Goal: Task Accomplishment & Management: Use online tool/utility

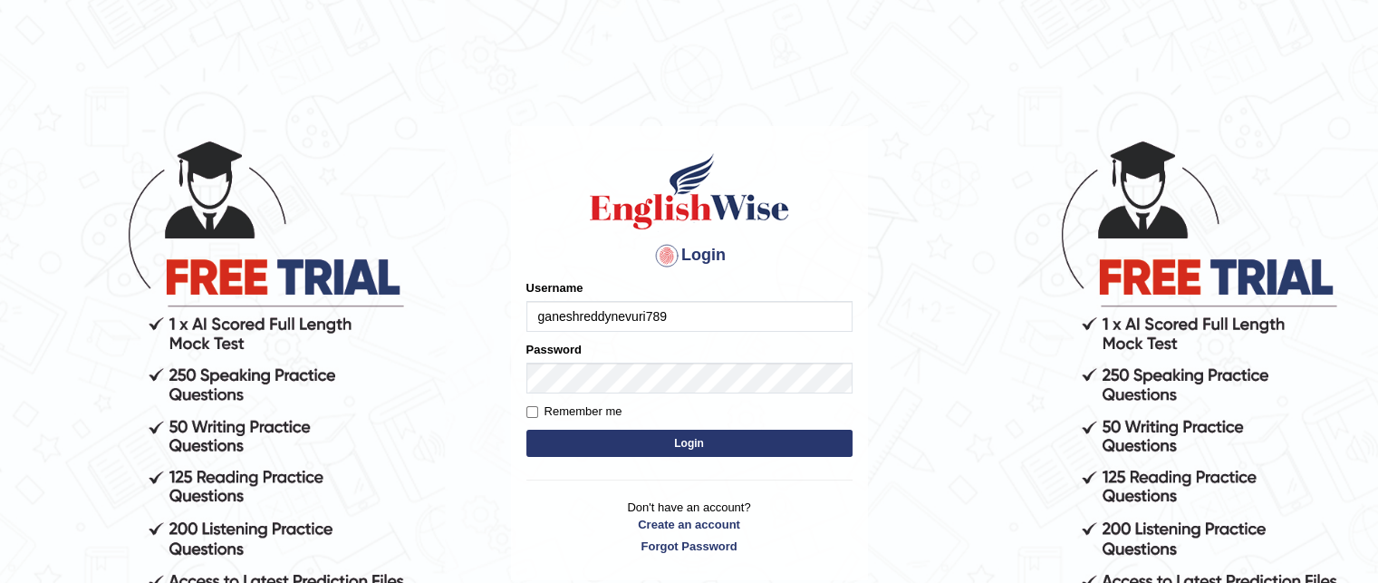
type input "ganeshreddynevuri789"
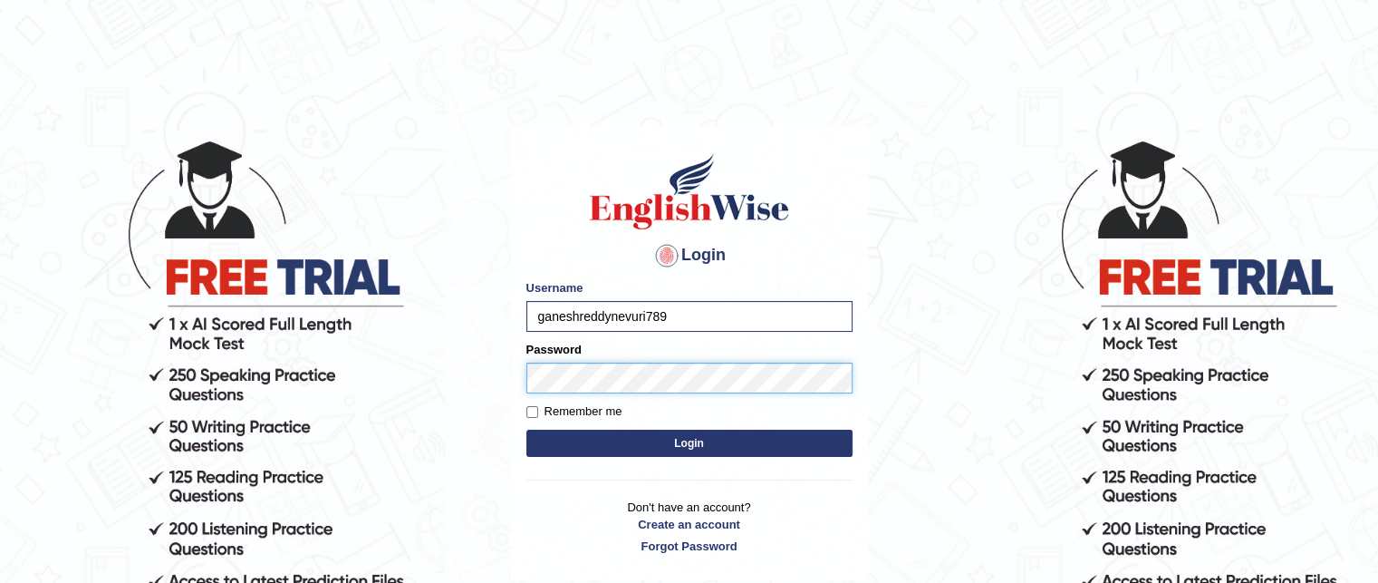
click at [527, 430] on button "Login" at bounding box center [690, 443] width 326 height 27
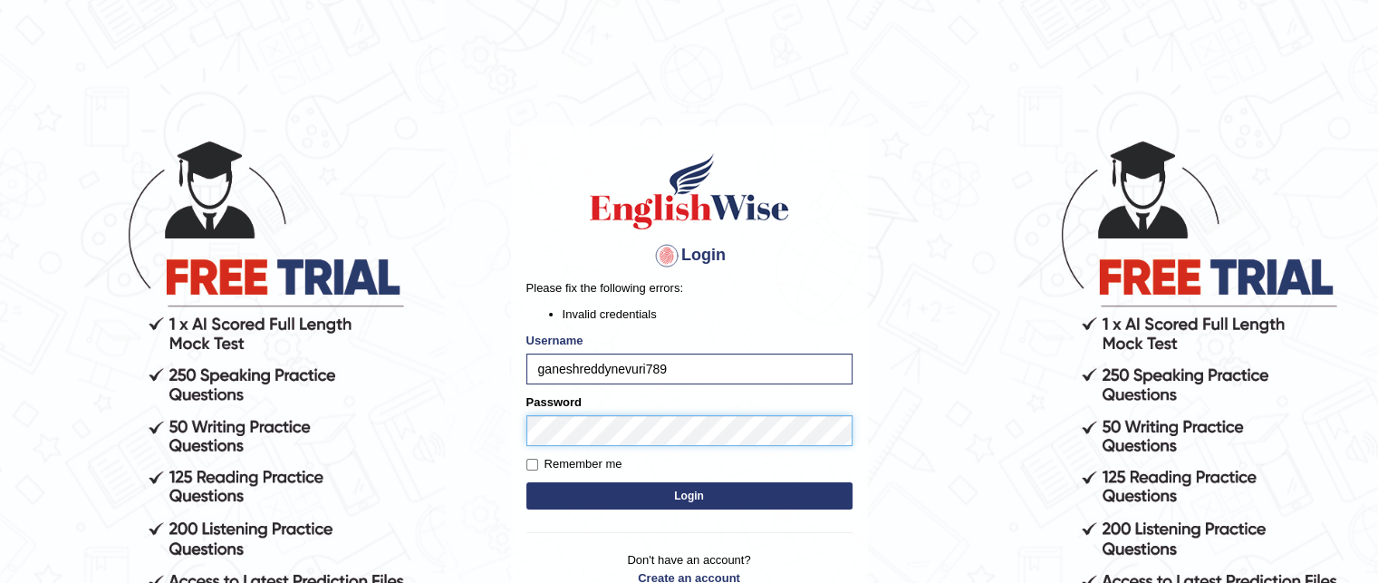
click at [527, 482] on button "Login" at bounding box center [690, 495] width 326 height 27
click at [1104, 291] on body "Login Please fix the following errors: Invalid credentials Username ganeshreddy…" at bounding box center [689, 360] width 1378 height 583
click at [585, 493] on button "Login" at bounding box center [690, 495] width 326 height 27
click at [527, 482] on button "Login" at bounding box center [690, 495] width 326 height 27
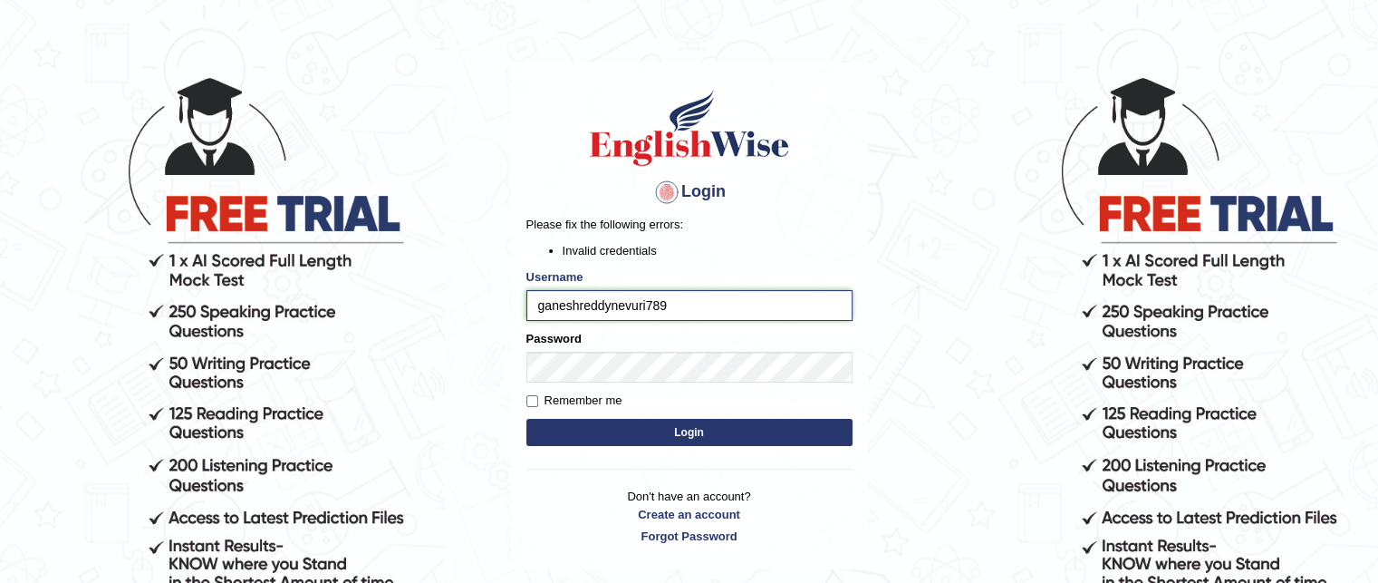
scroll to position [91, 0]
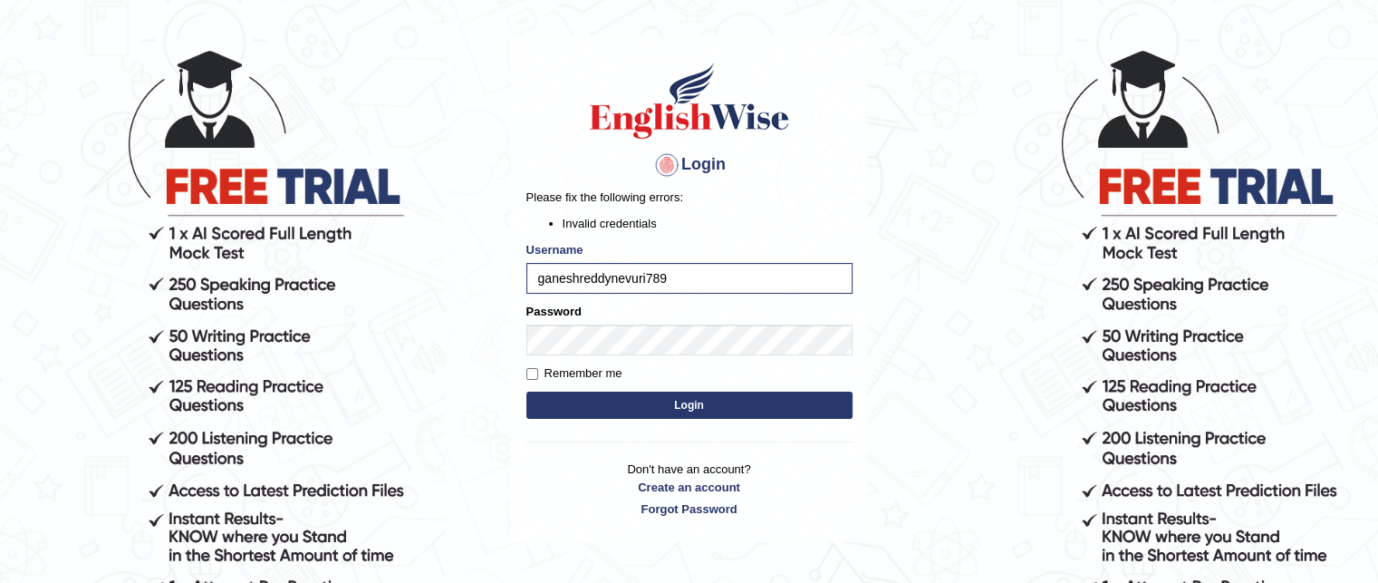
drag, startPoint x: 566, startPoint y: 355, endPoint x: 621, endPoint y: 366, distance: 56.3
click at [620, 369] on label "Remember me" at bounding box center [575, 373] width 96 height 18
click at [538, 369] on input "Remember me" at bounding box center [533, 374] width 12 height 12
checkbox input "true"
click at [898, 213] on body "Login Please fix the following errors: Invalid credentials Username ganeshreddy…" at bounding box center [689, 269] width 1378 height 583
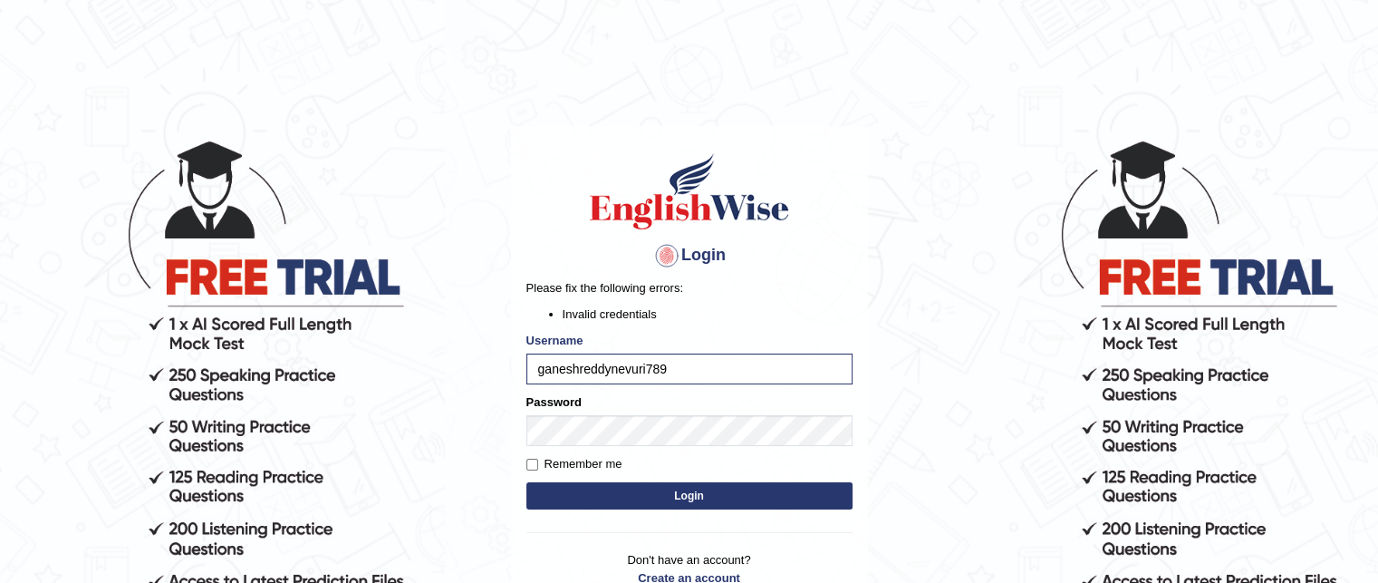
click at [596, 489] on button "Login" at bounding box center [690, 495] width 326 height 27
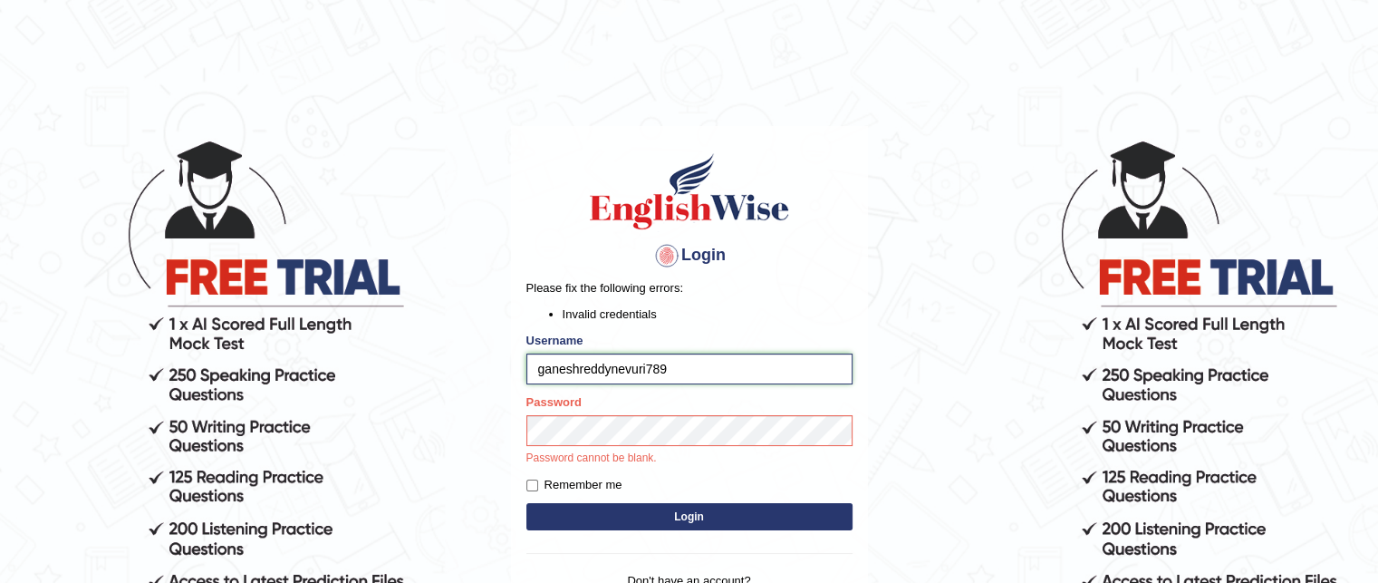
click at [544, 366] on input "ganeshreddynevuri789" at bounding box center [690, 368] width 326 height 31
type input "Ganeshreddynevuri789"
click at [527, 503] on button "Login" at bounding box center [690, 516] width 326 height 27
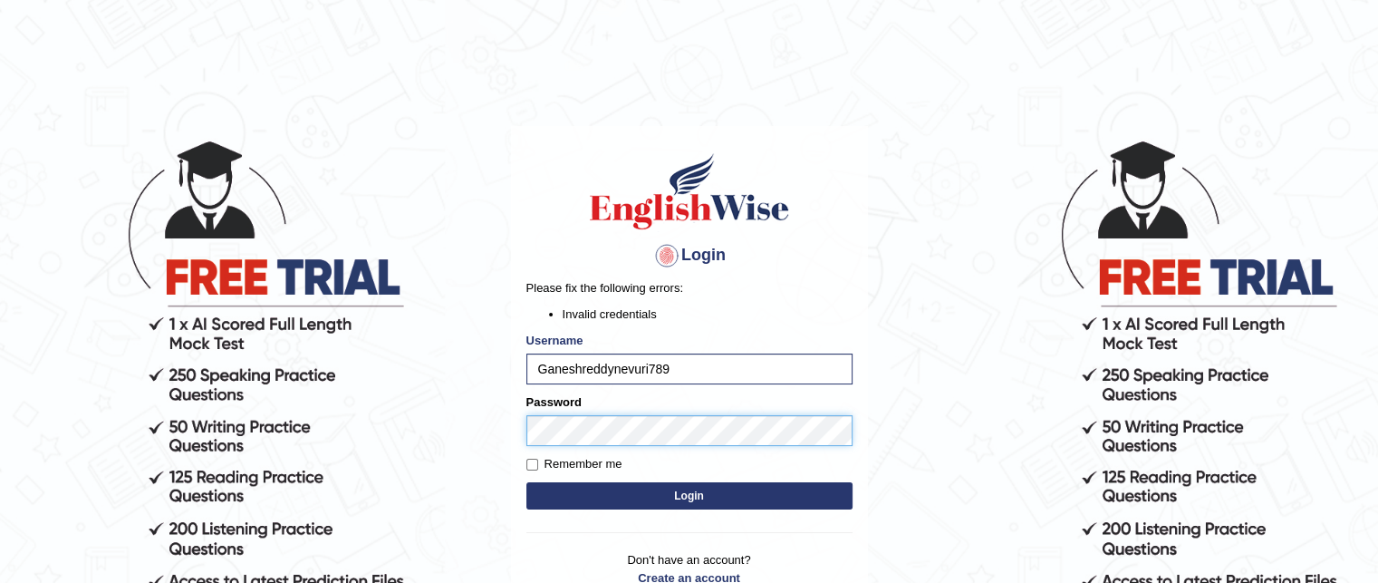
click at [527, 482] on button "Login" at bounding box center [690, 495] width 326 height 27
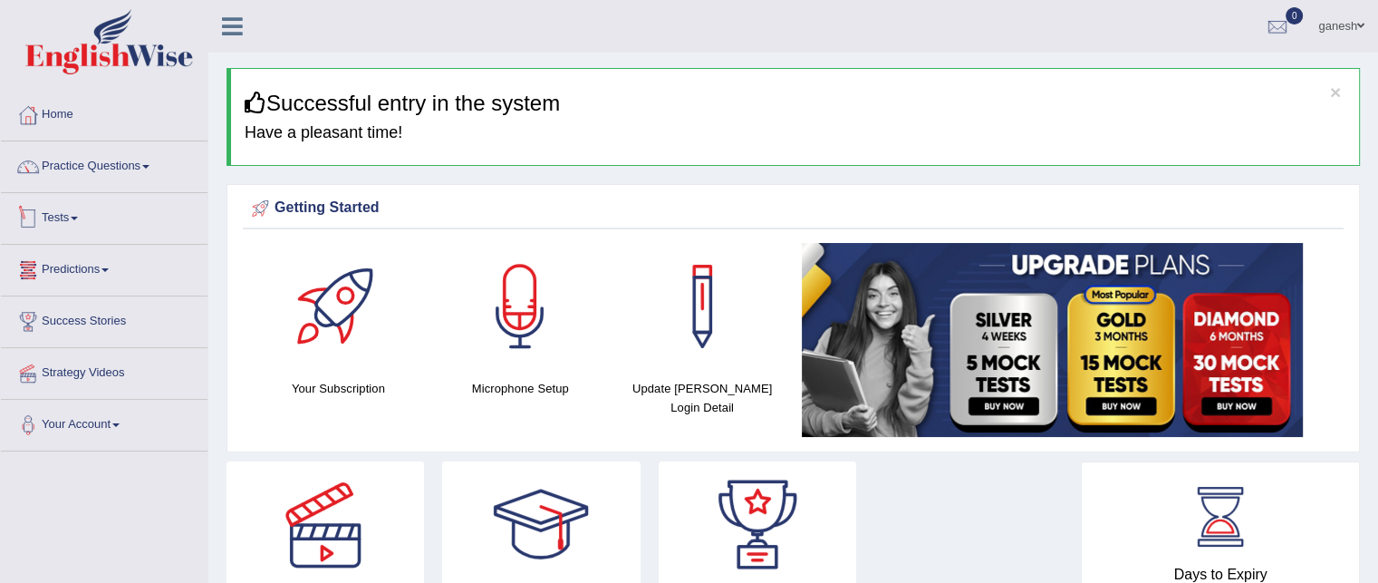
click at [78, 218] on span at bounding box center [74, 219] width 7 height 4
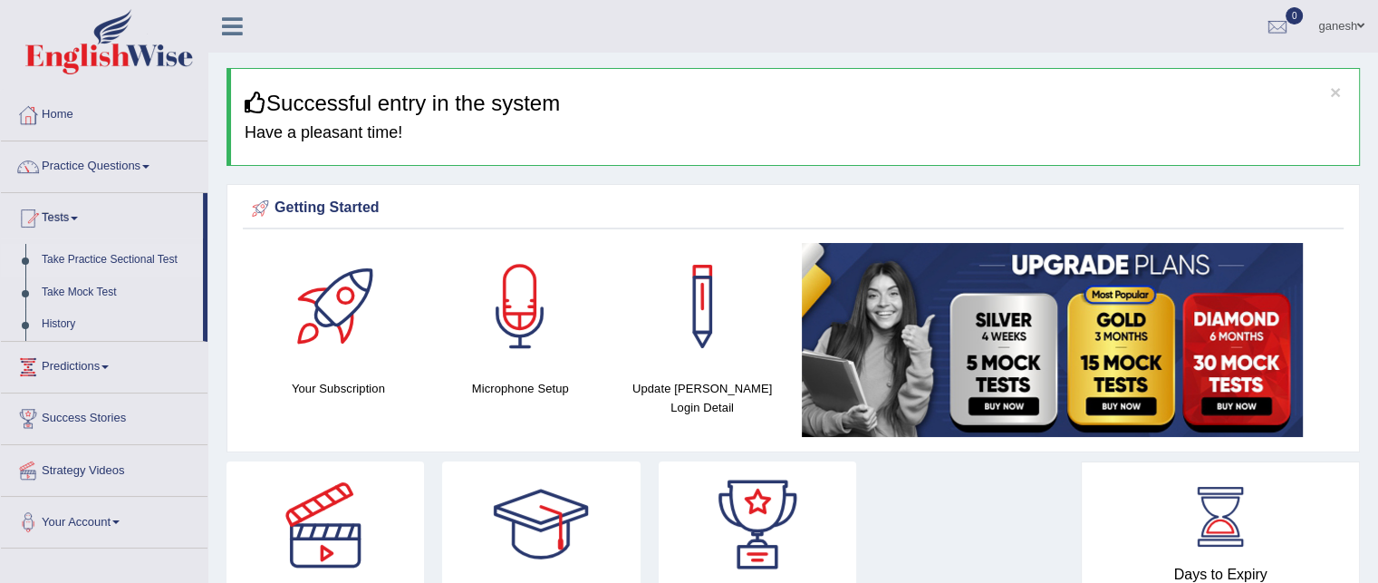
click at [111, 256] on link "Take Practice Sectional Test" at bounding box center [118, 260] width 169 height 33
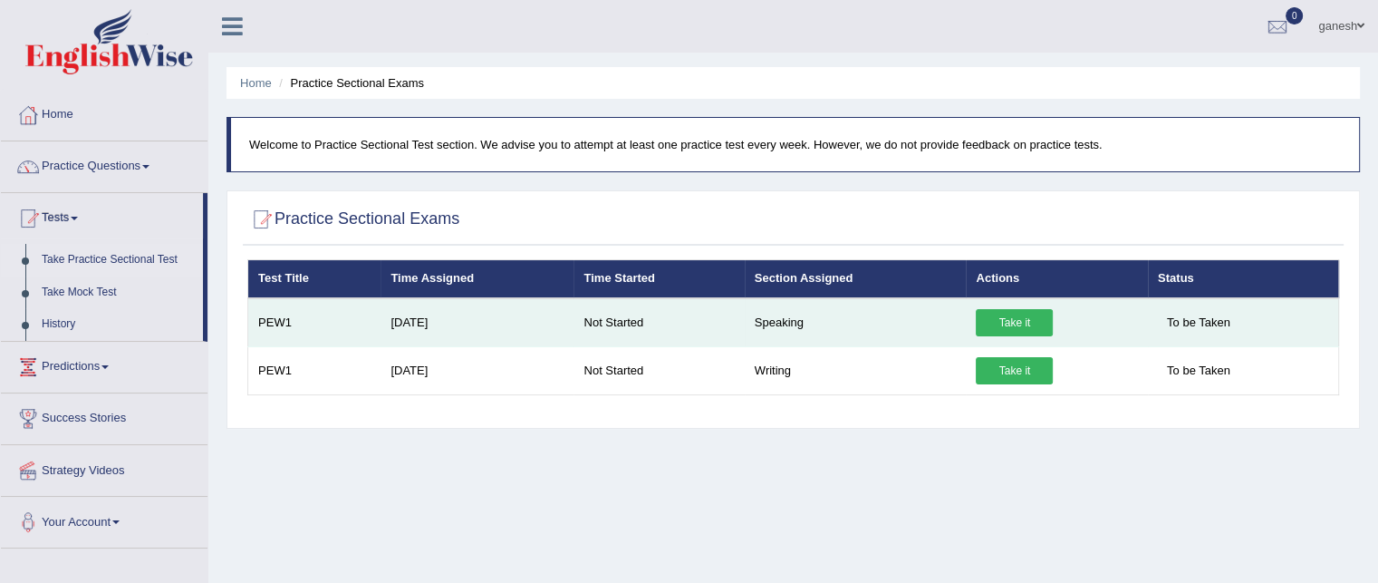
click at [1001, 317] on link "Take it" at bounding box center [1014, 322] width 77 height 27
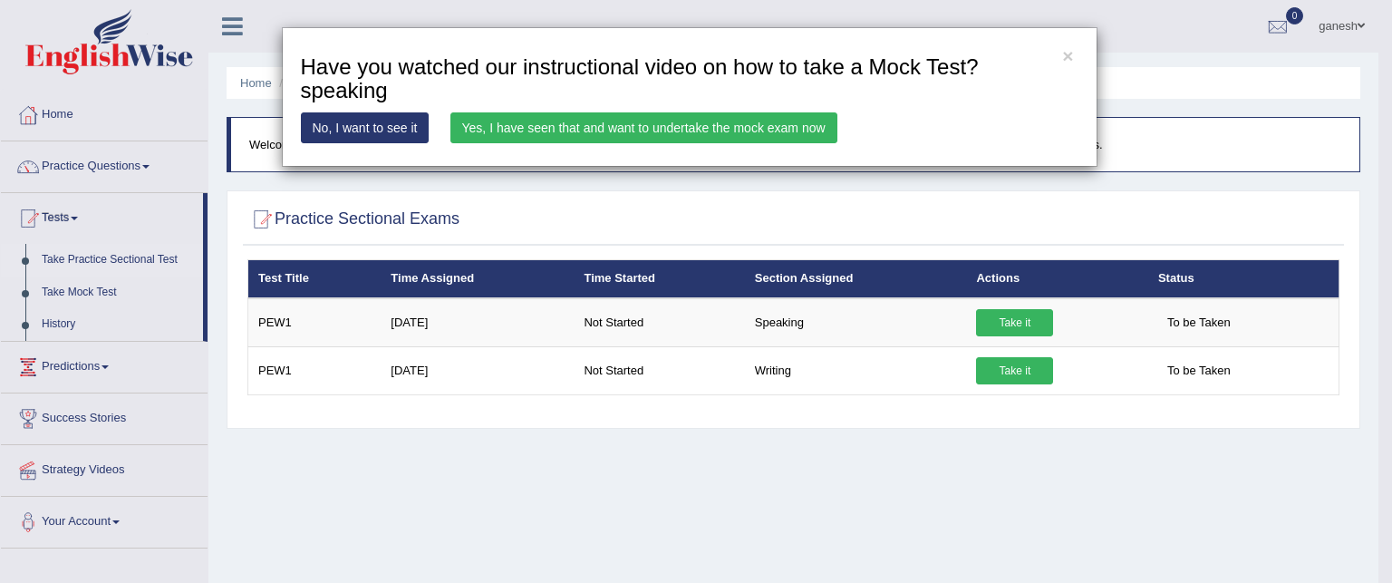
click at [656, 119] on link "Yes, I have seen that and want to undertake the mock exam now" at bounding box center [643, 127] width 387 height 31
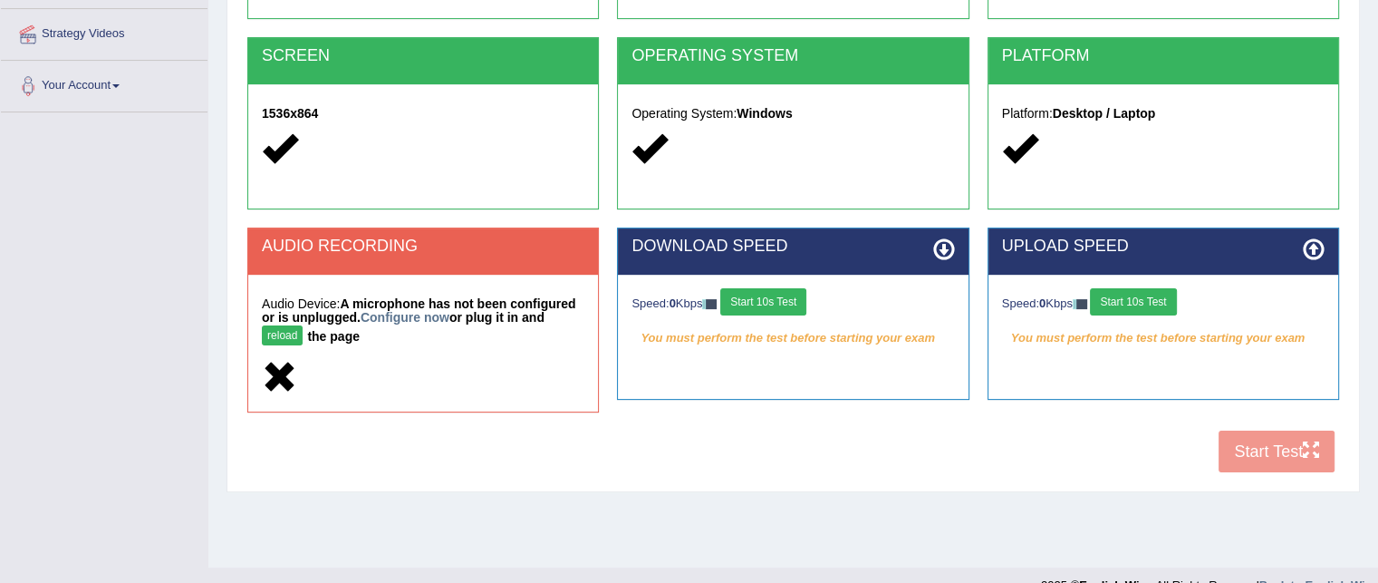
scroll to position [363, 0]
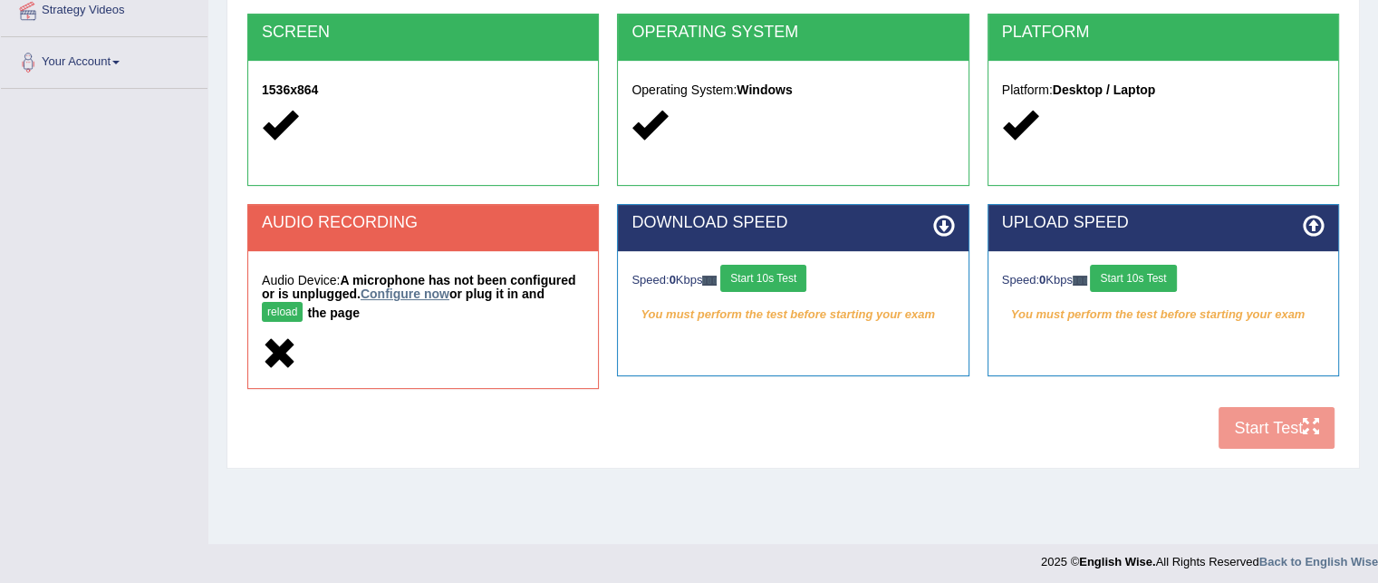
click at [412, 290] on link "Configure now" at bounding box center [405, 293] width 89 height 15
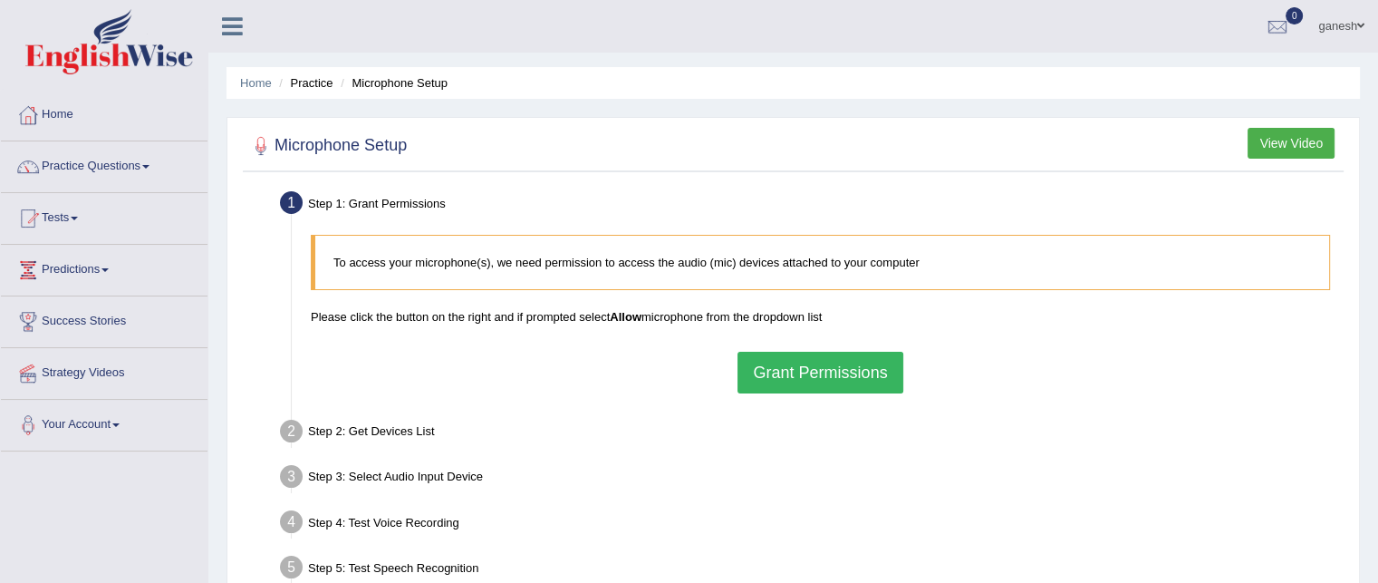
click at [831, 375] on button "Grant Permissions" at bounding box center [820, 373] width 165 height 42
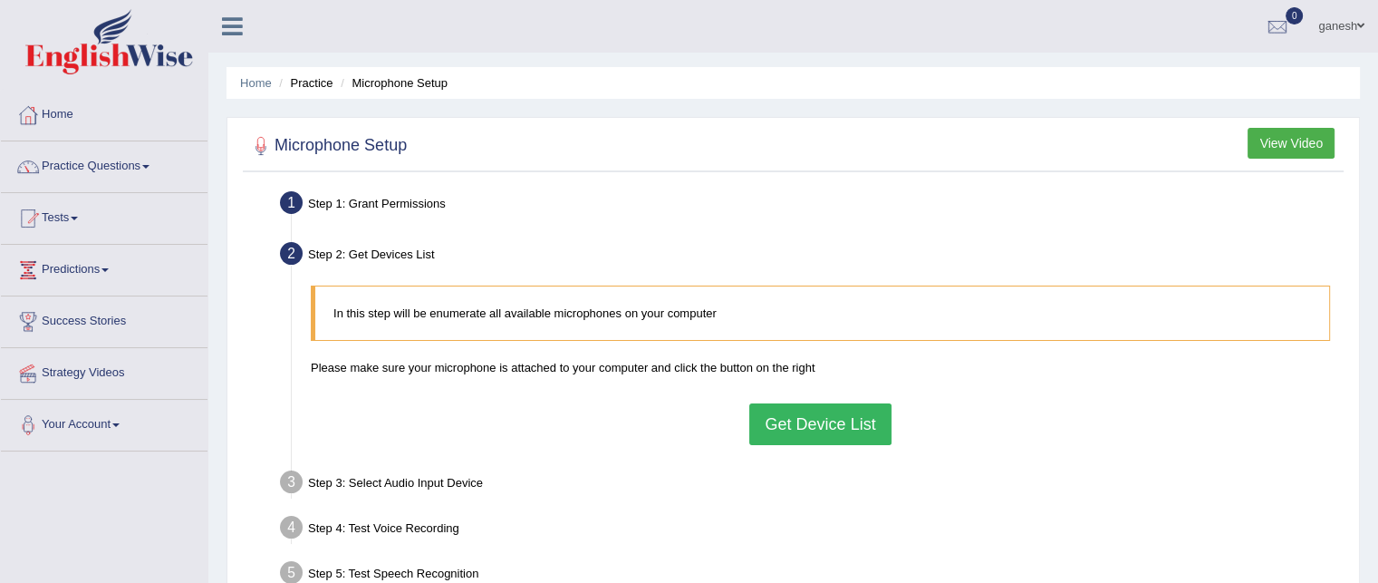
click at [830, 424] on button "Get Device List" at bounding box center [820, 424] width 141 height 42
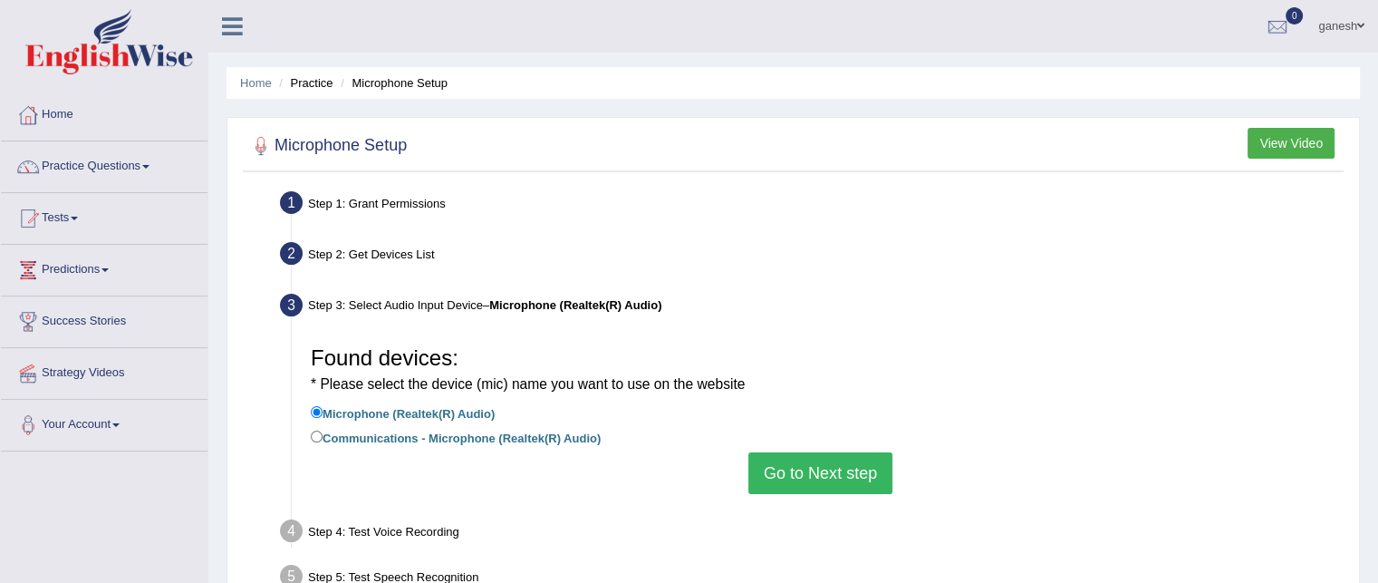
click at [836, 469] on button "Go to Next step" at bounding box center [821, 473] width 144 height 42
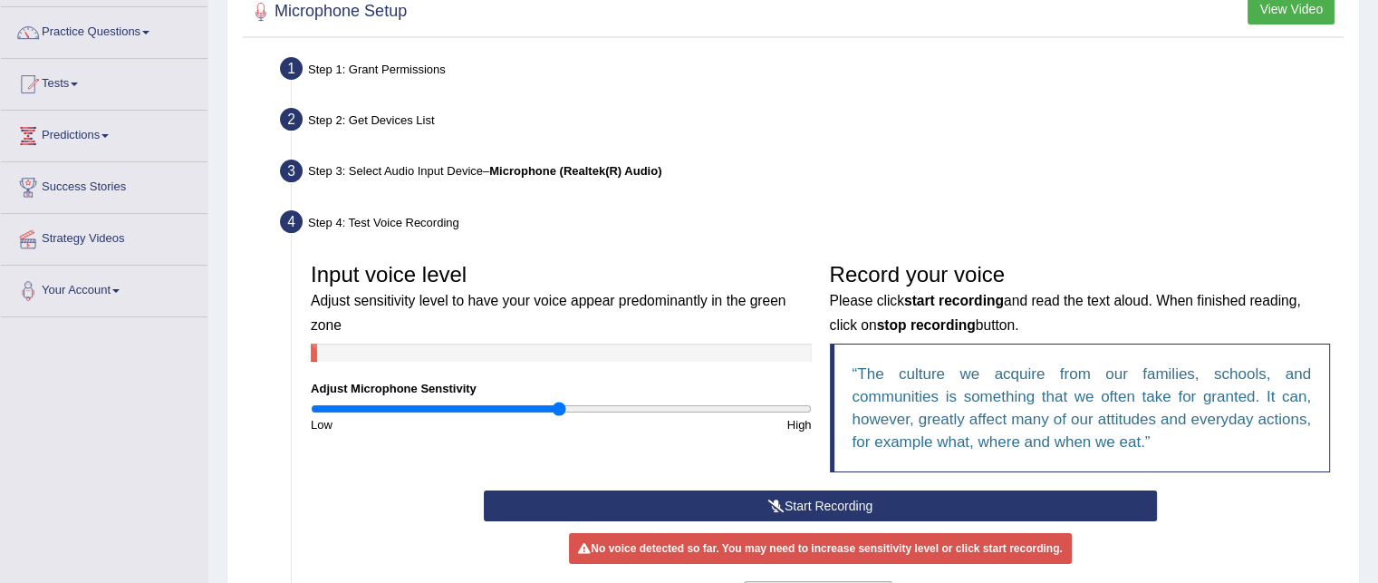
scroll to position [363, 0]
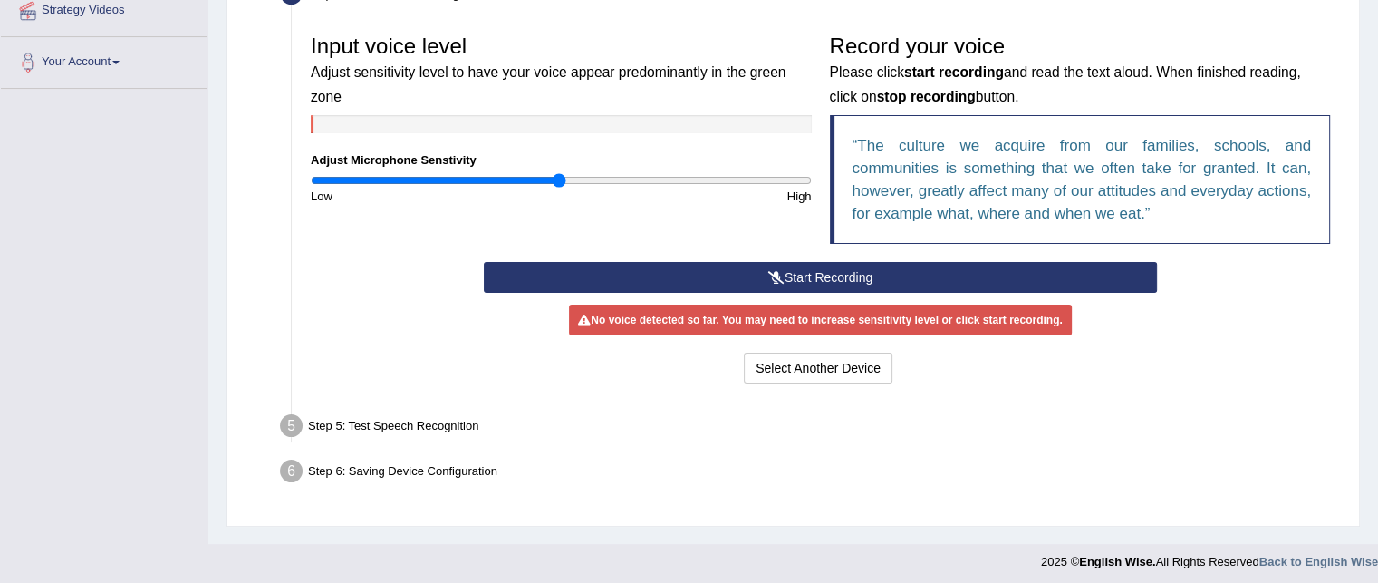
click at [778, 275] on icon at bounding box center [777, 277] width 16 height 13
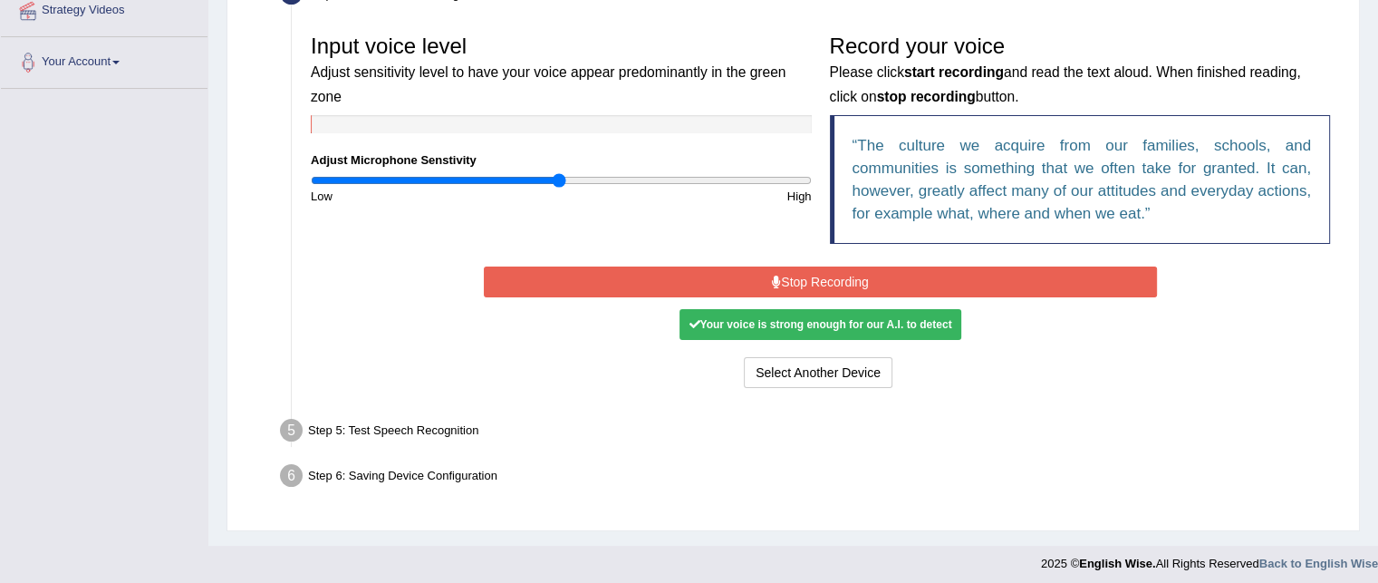
click at [841, 326] on div "Your voice is strong enough for our A.I. to detect" at bounding box center [820, 324] width 281 height 31
click at [834, 282] on button "Stop Recording" at bounding box center [820, 281] width 673 height 31
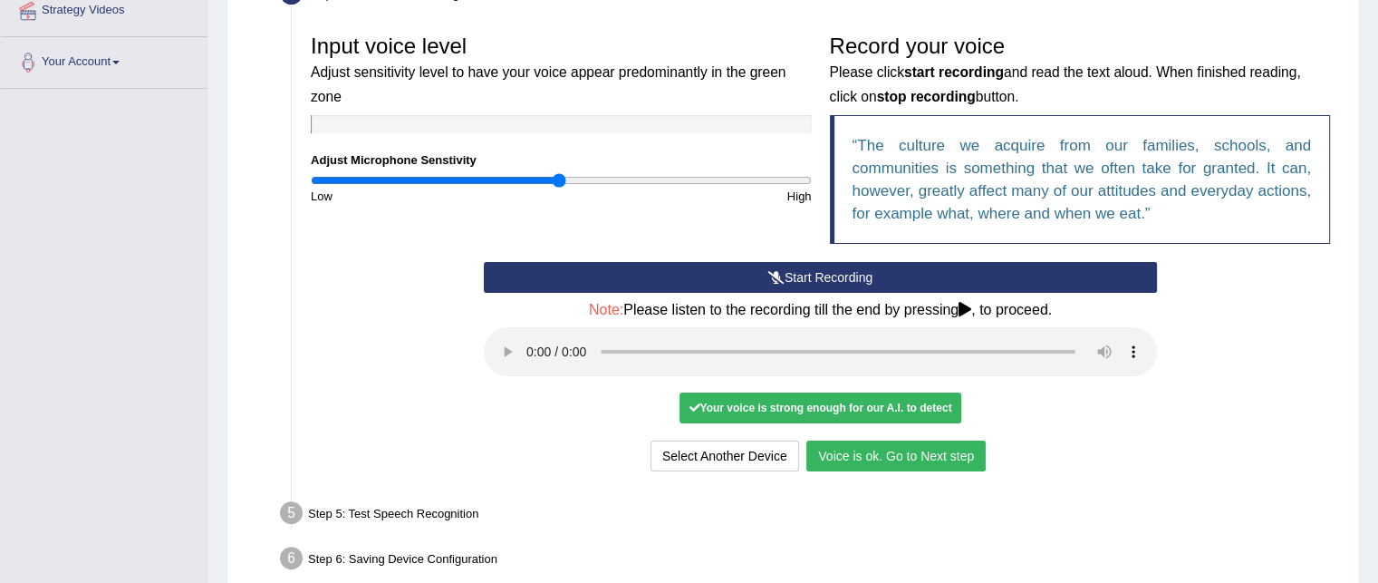
click at [878, 456] on button "Voice is ok. Go to Next step" at bounding box center [896, 455] width 179 height 31
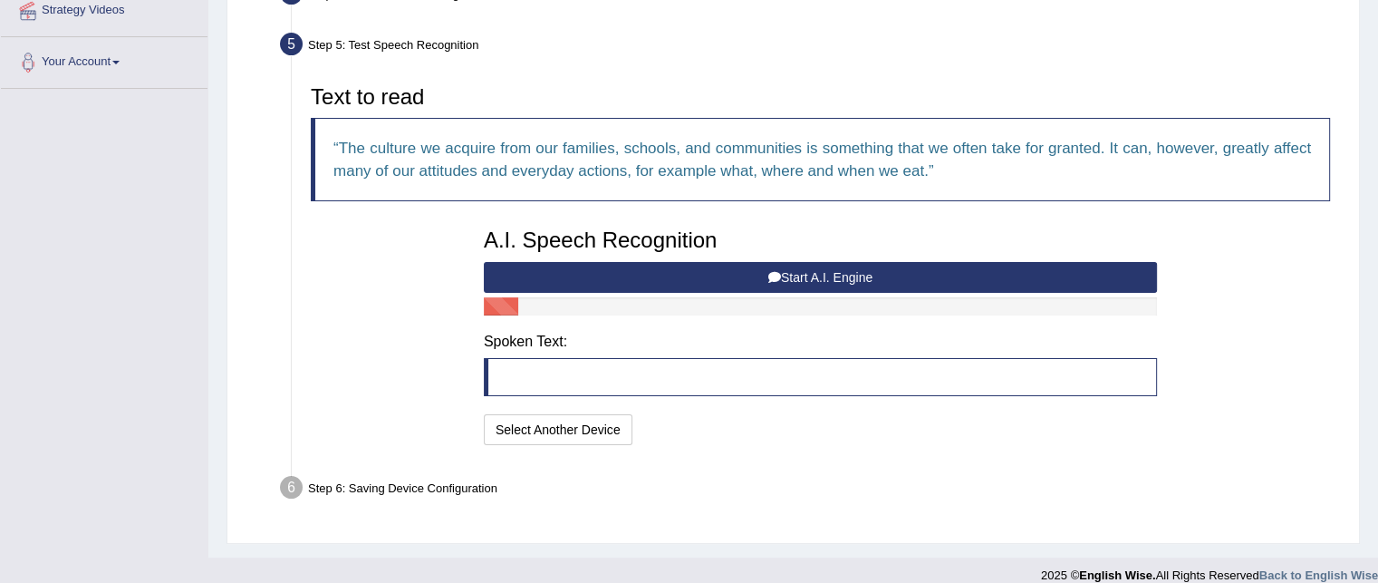
click at [844, 276] on button "Start A.I. Engine" at bounding box center [820, 277] width 673 height 31
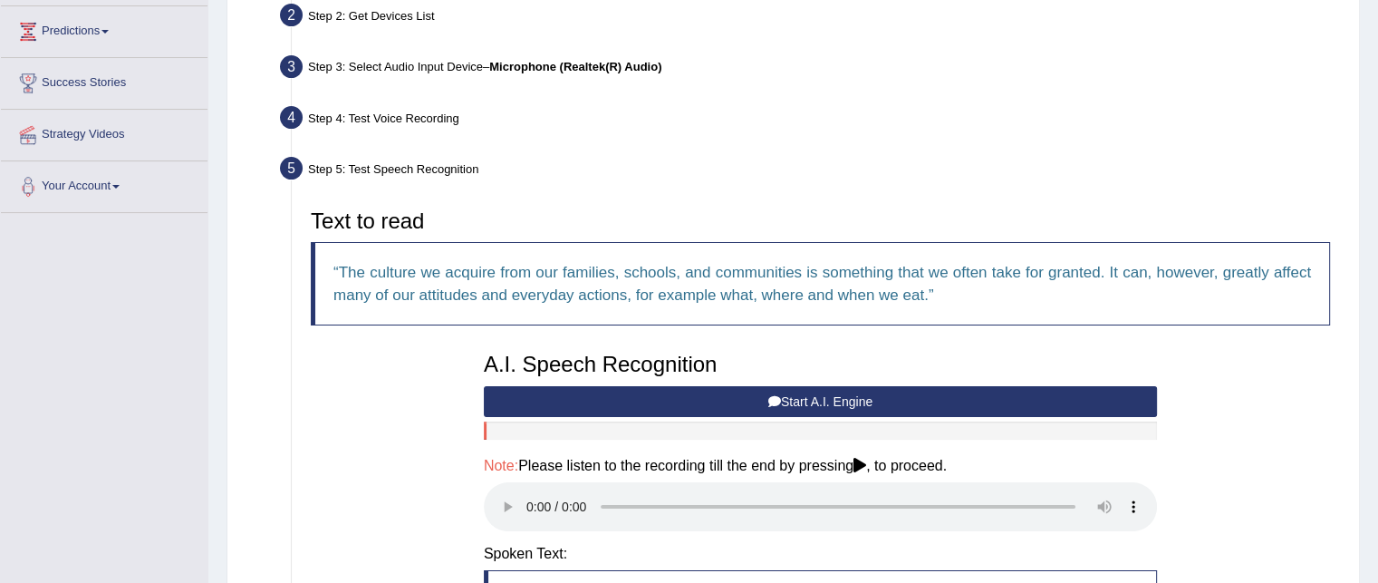
scroll to position [174, 0]
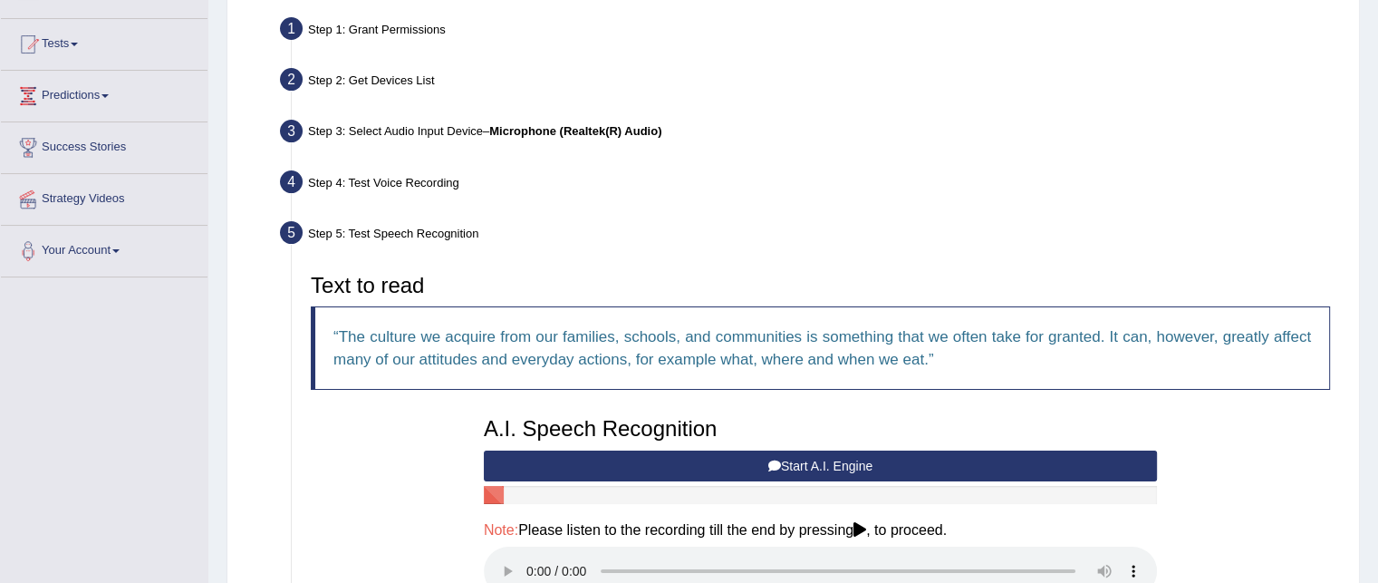
click at [822, 463] on button "Start A.I. Engine" at bounding box center [820, 465] width 673 height 31
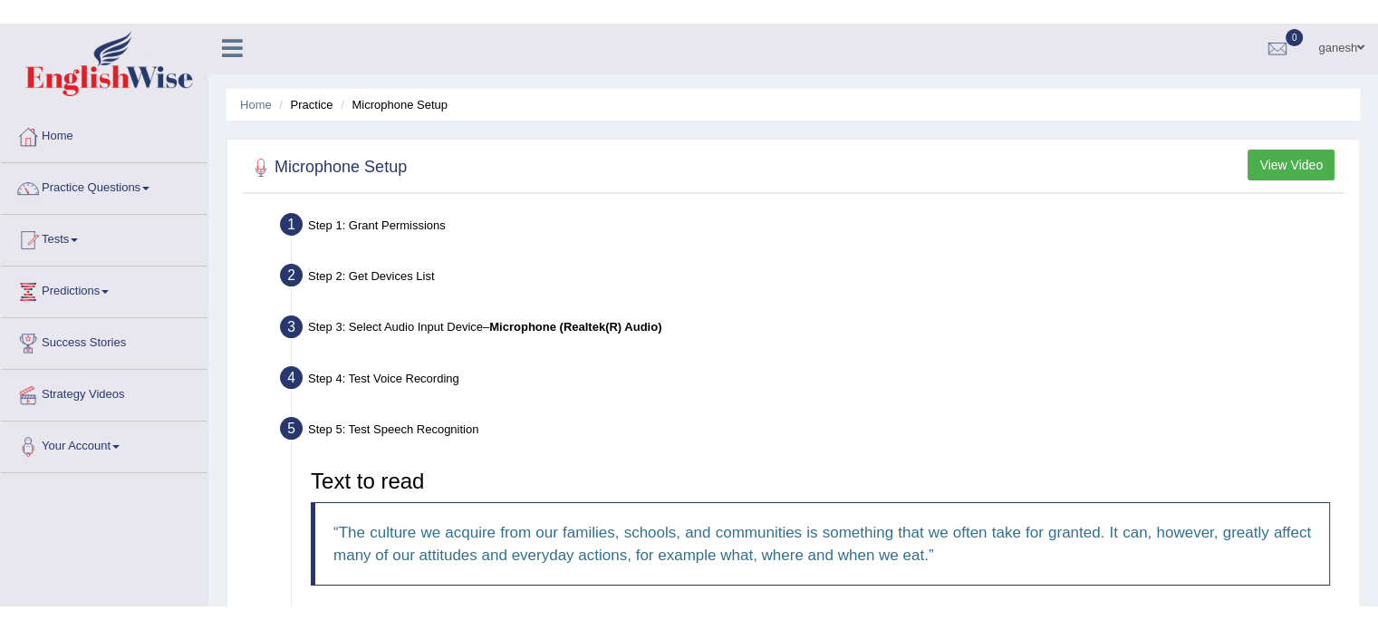
scroll to position [0, 0]
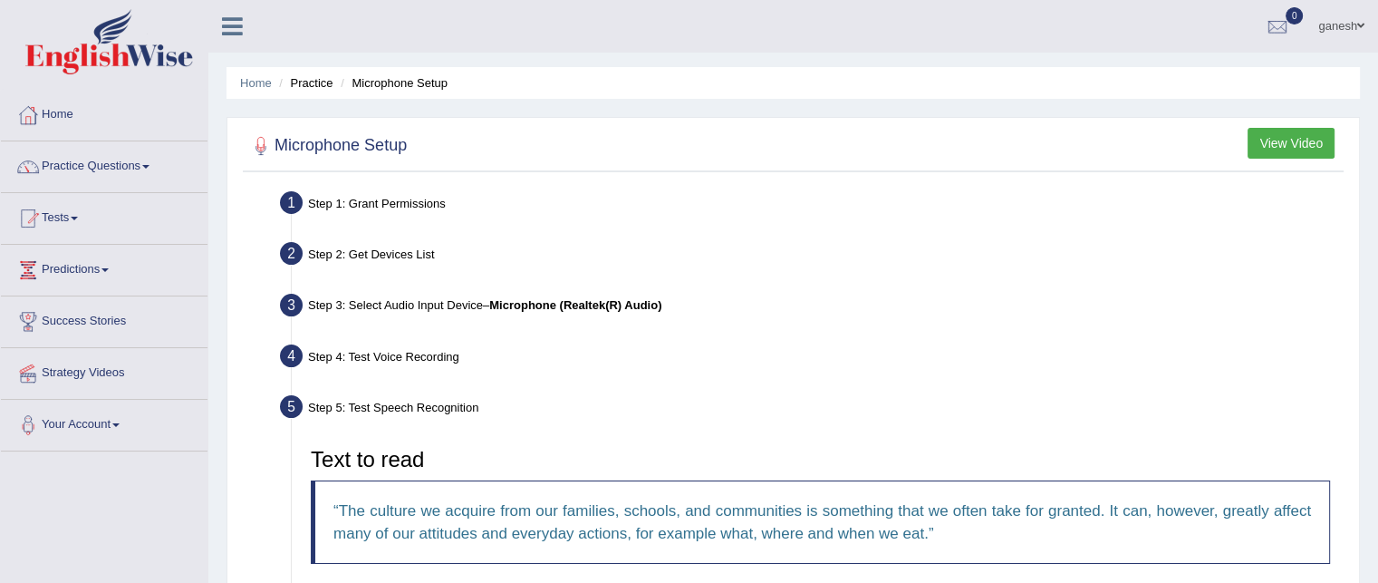
click at [1286, 136] on button "View Video" at bounding box center [1291, 143] width 87 height 31
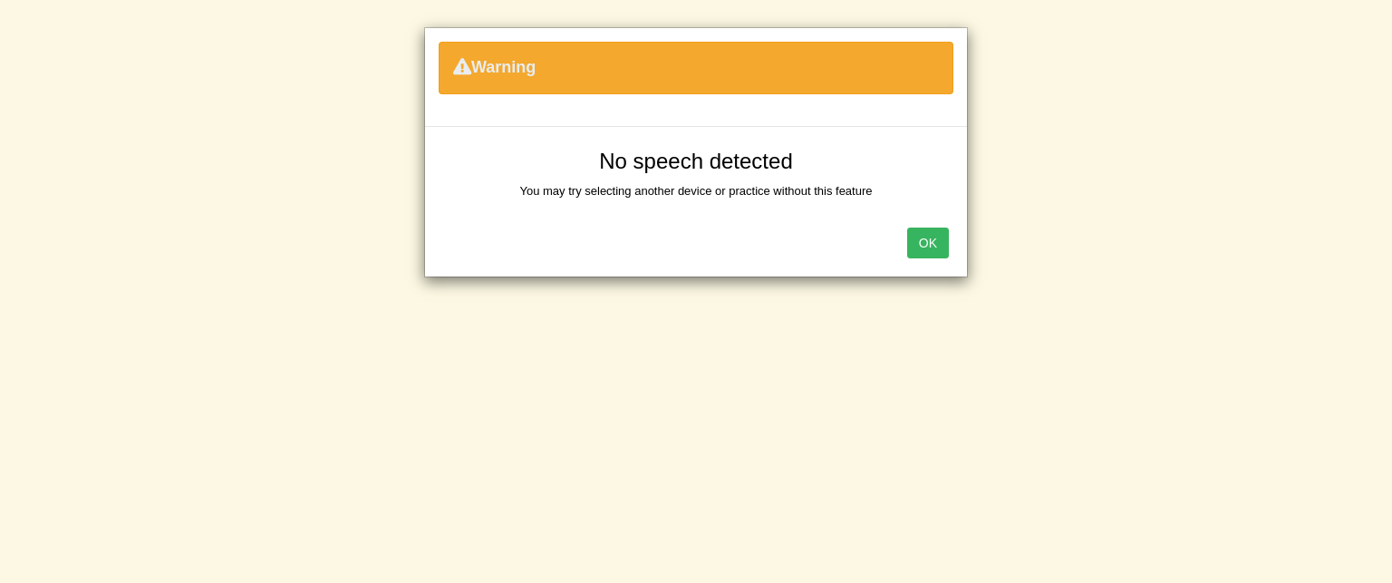
click at [935, 50] on div "Warning" at bounding box center [696, 68] width 515 height 53
click at [808, 306] on div "Warning No speech detected You may try selecting another device or practice wit…" at bounding box center [696, 291] width 1392 height 583
click at [526, 78] on div "Warning" at bounding box center [696, 68] width 515 height 53
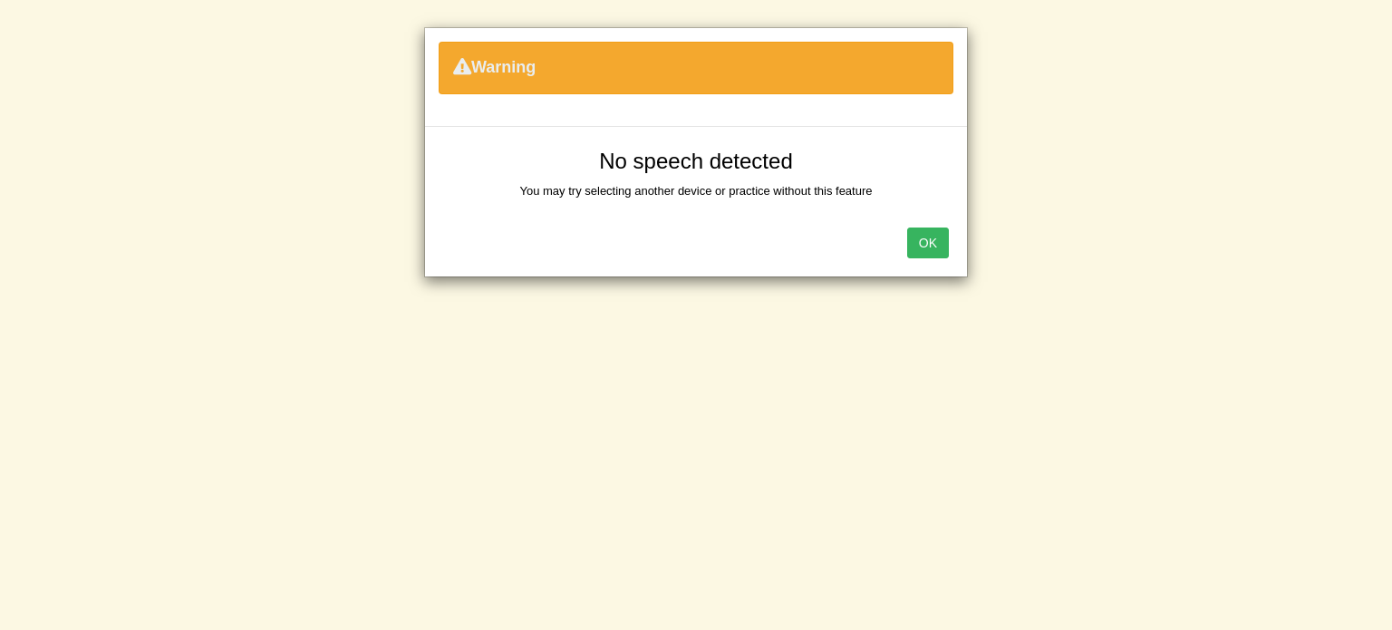
click at [937, 246] on button "OK" at bounding box center [928, 242] width 42 height 31
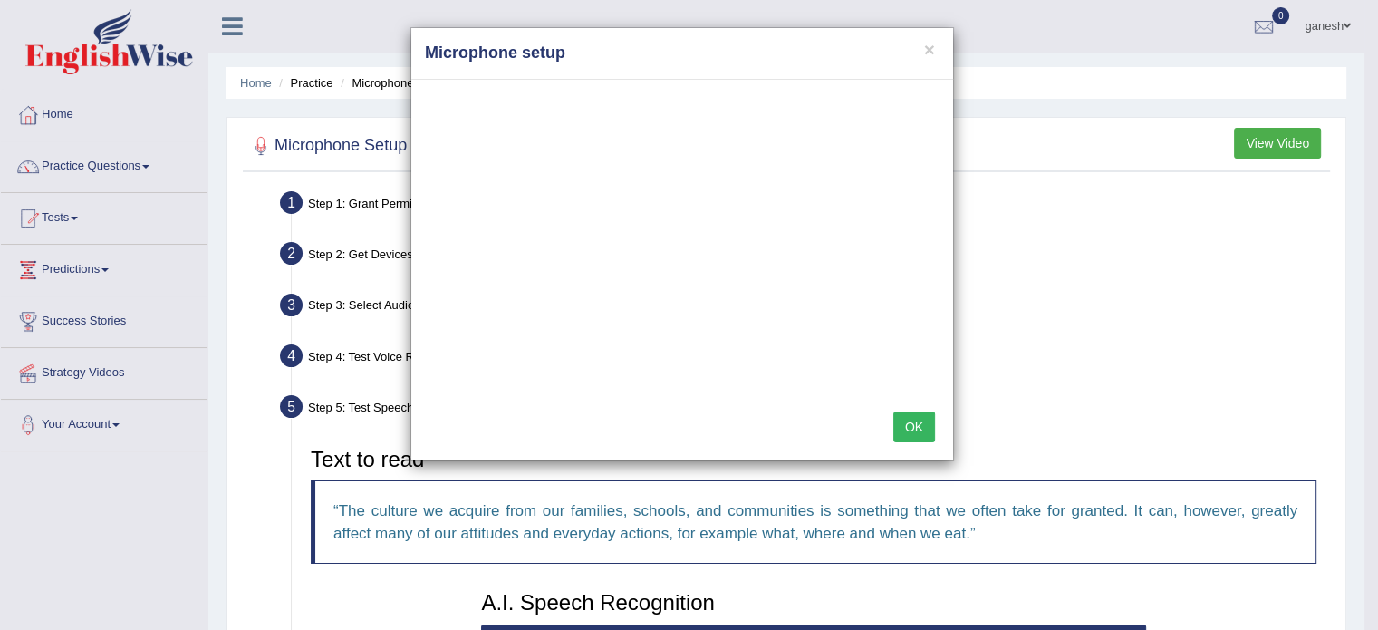
click at [922, 54] on h4 "Microphone setup" at bounding box center [682, 54] width 515 height 24
click at [932, 44] on button "×" at bounding box center [929, 49] width 11 height 19
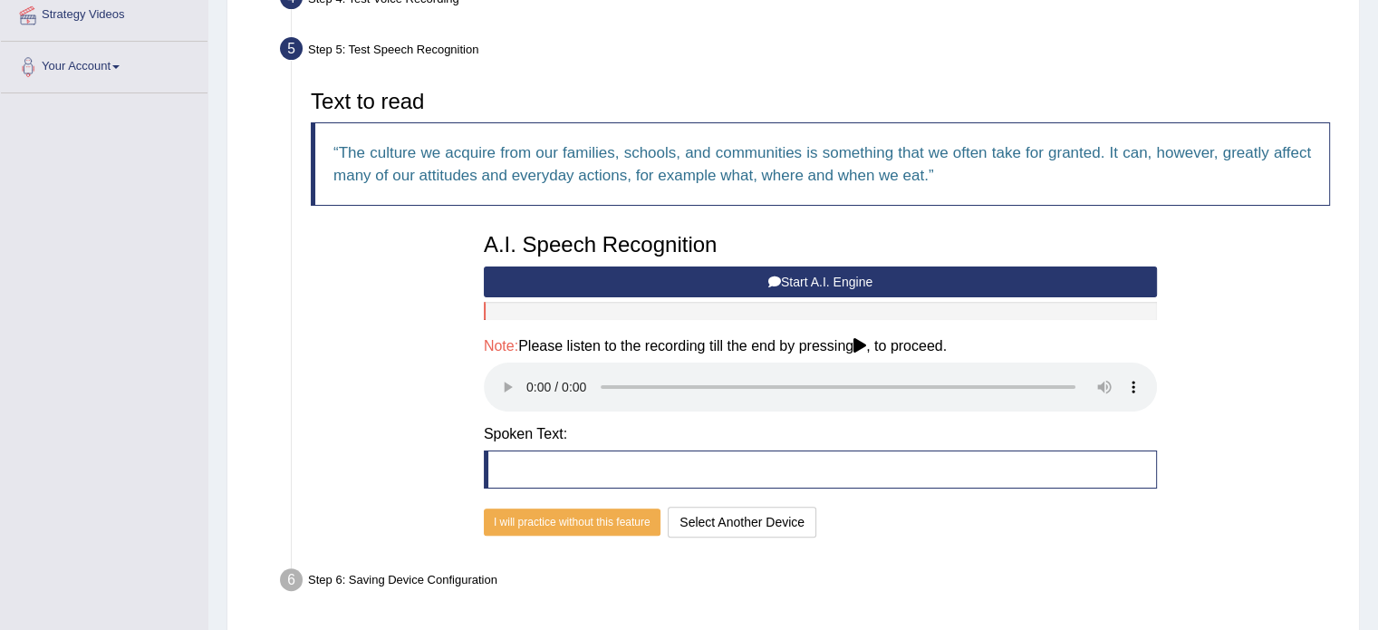
scroll to position [363, 0]
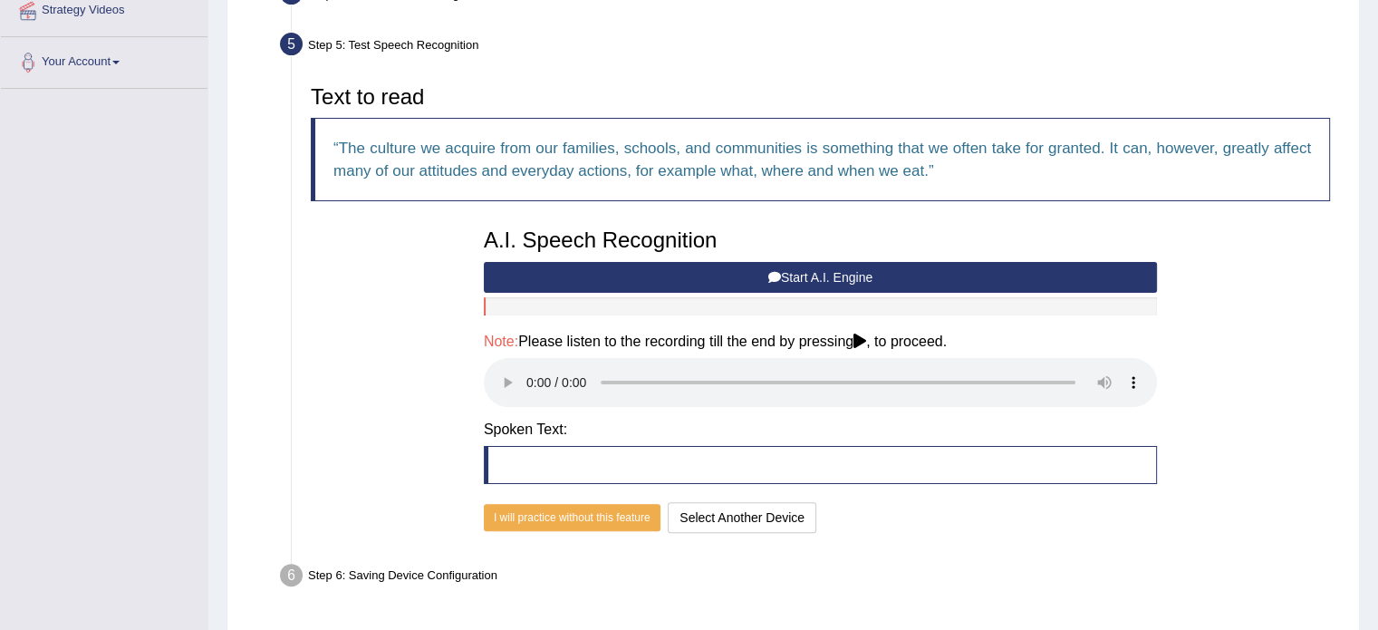
click at [782, 274] on button "Start A.I. Engine" at bounding box center [820, 277] width 673 height 31
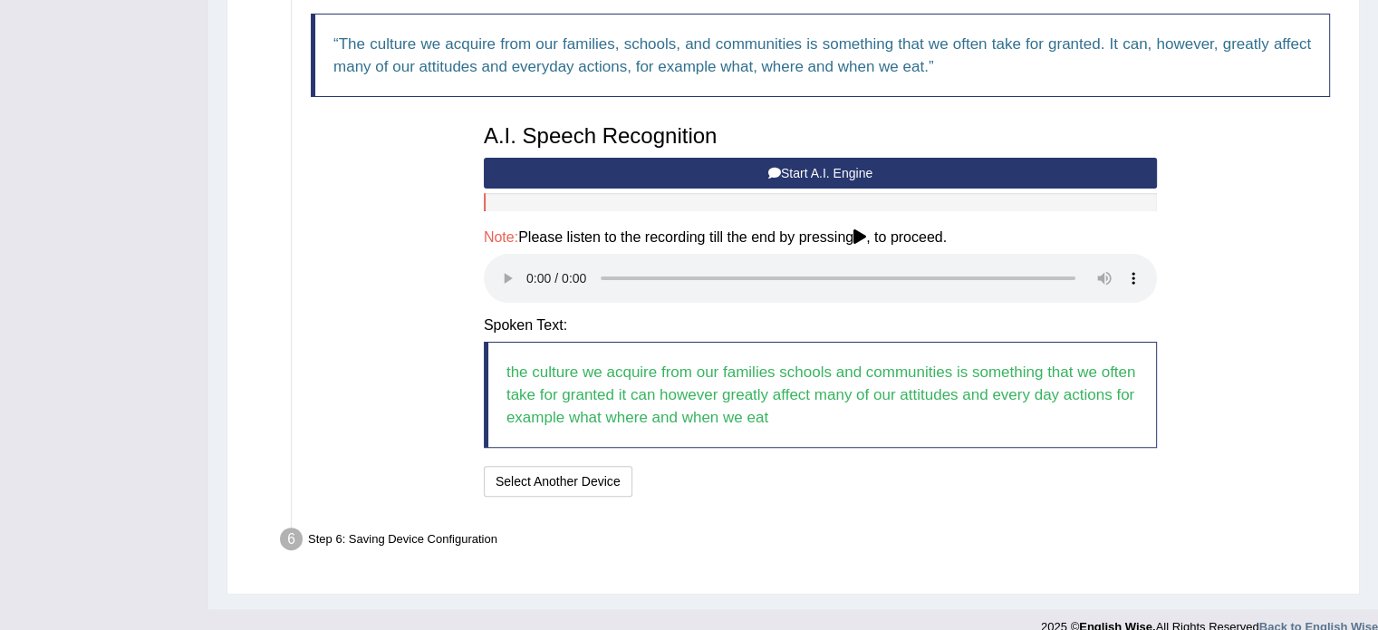
scroll to position [489, 0]
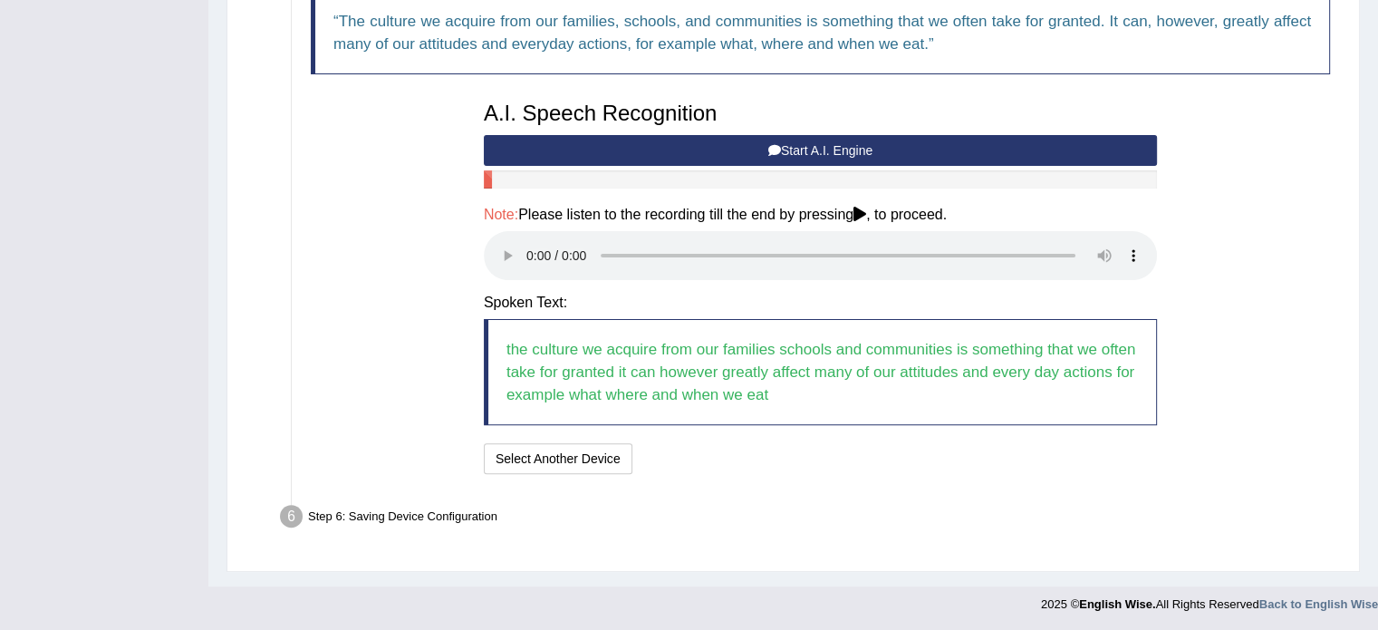
click at [968, 387] on blockquote "the culture we acquire from our families schools and communities is something t…" at bounding box center [820, 372] width 673 height 106
click at [699, 458] on button "Speech is ok. Go to Last step" at bounding box center [734, 458] width 189 height 31
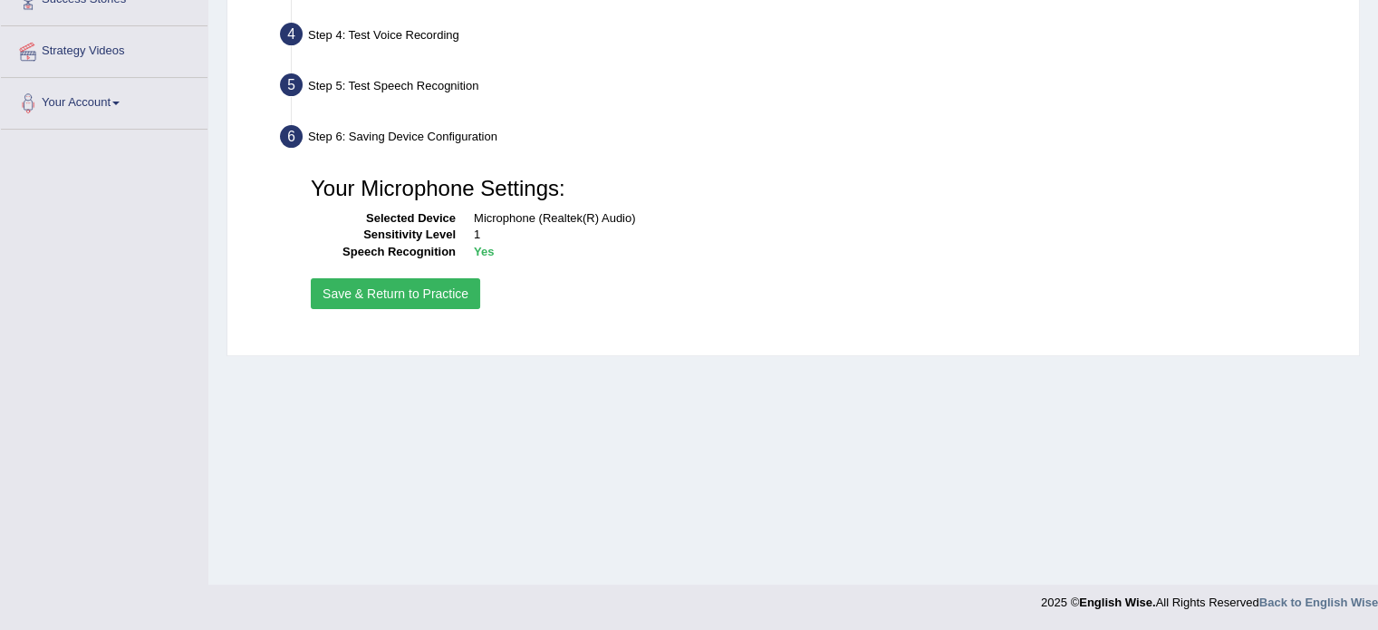
click at [424, 293] on button "Save & Return to Practice" at bounding box center [395, 293] width 169 height 31
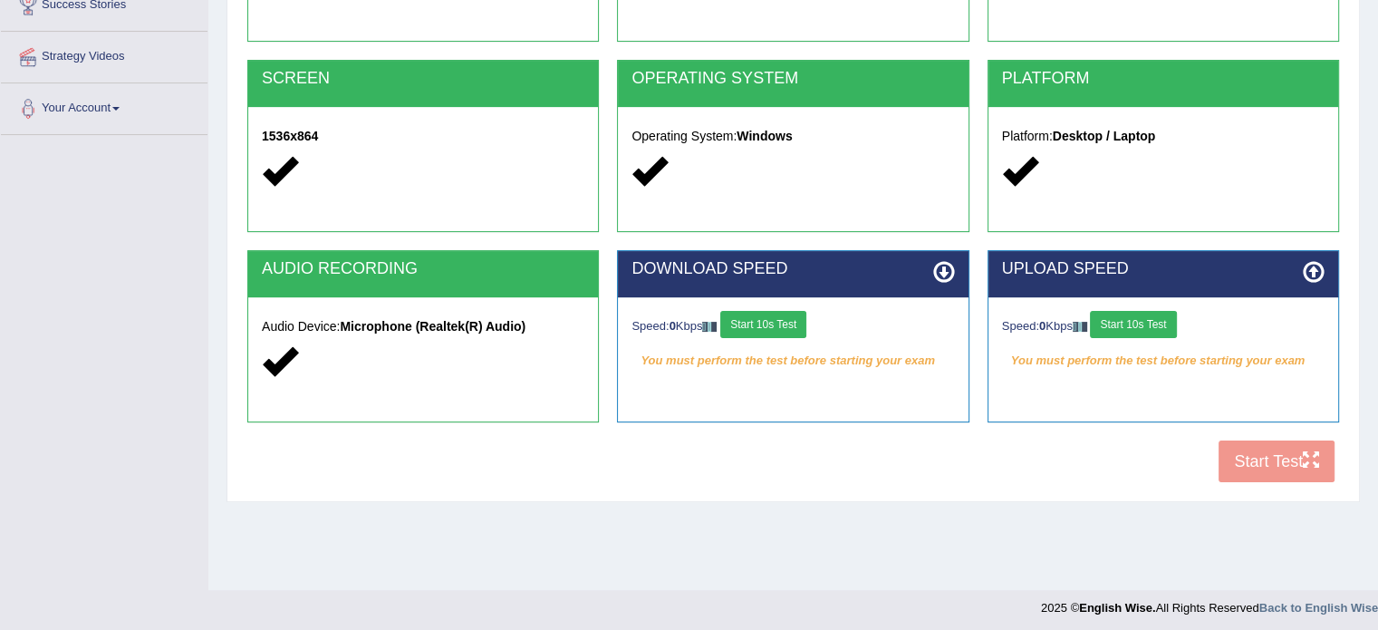
scroll to position [322, 0]
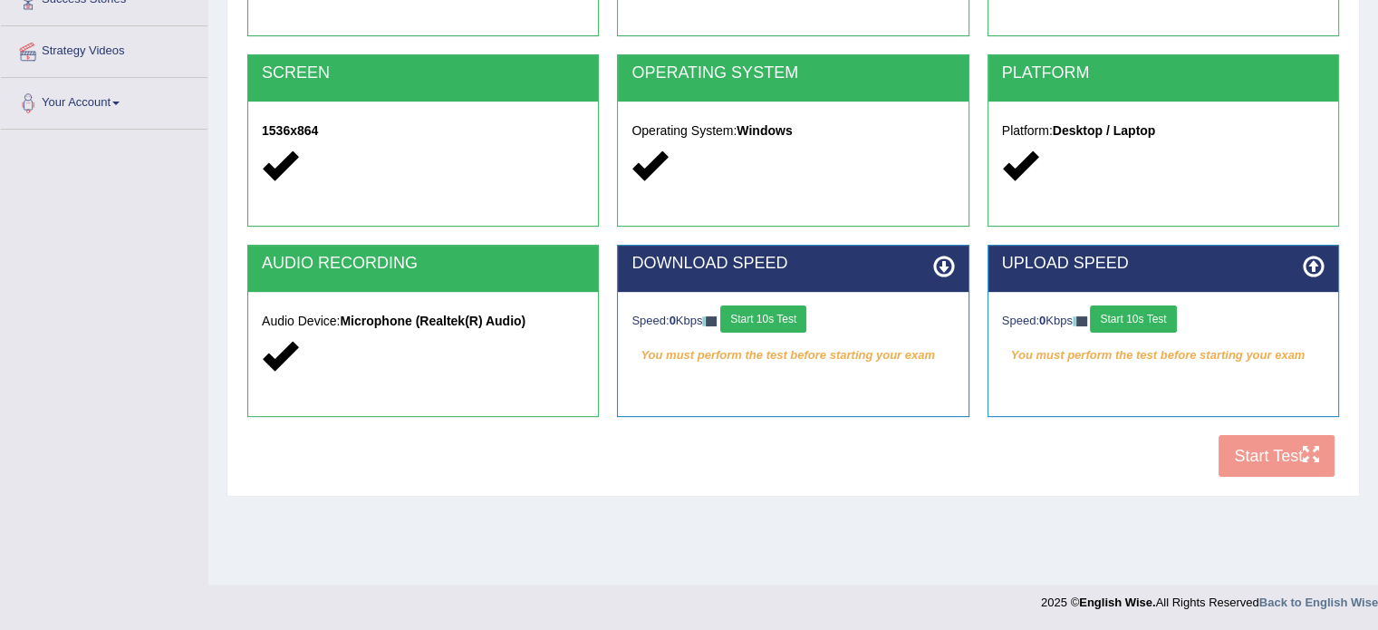
click at [788, 319] on button "Start 10s Test" at bounding box center [764, 318] width 86 height 27
click at [1165, 317] on button "Start 10s Test" at bounding box center [1133, 318] width 86 height 27
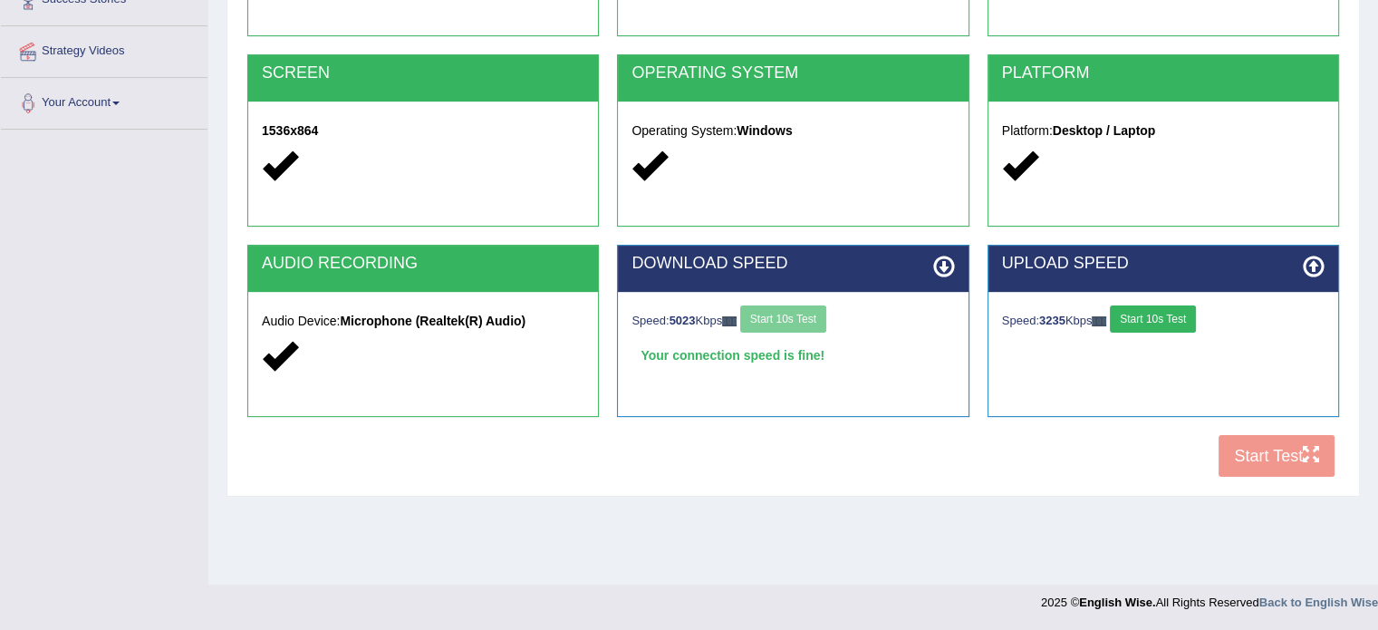
click at [1282, 460] on div "COOKIES Cookies Enabled JAVASCRIPT Javascript Enabled BROWSER Browser: Chrome S…" at bounding box center [793, 175] width 1101 height 623
click at [1252, 450] on div "COOKIES Cookies Enabled JAVASCRIPT Javascript Enabled BROWSER Browser: Chrome S…" at bounding box center [793, 175] width 1101 height 623
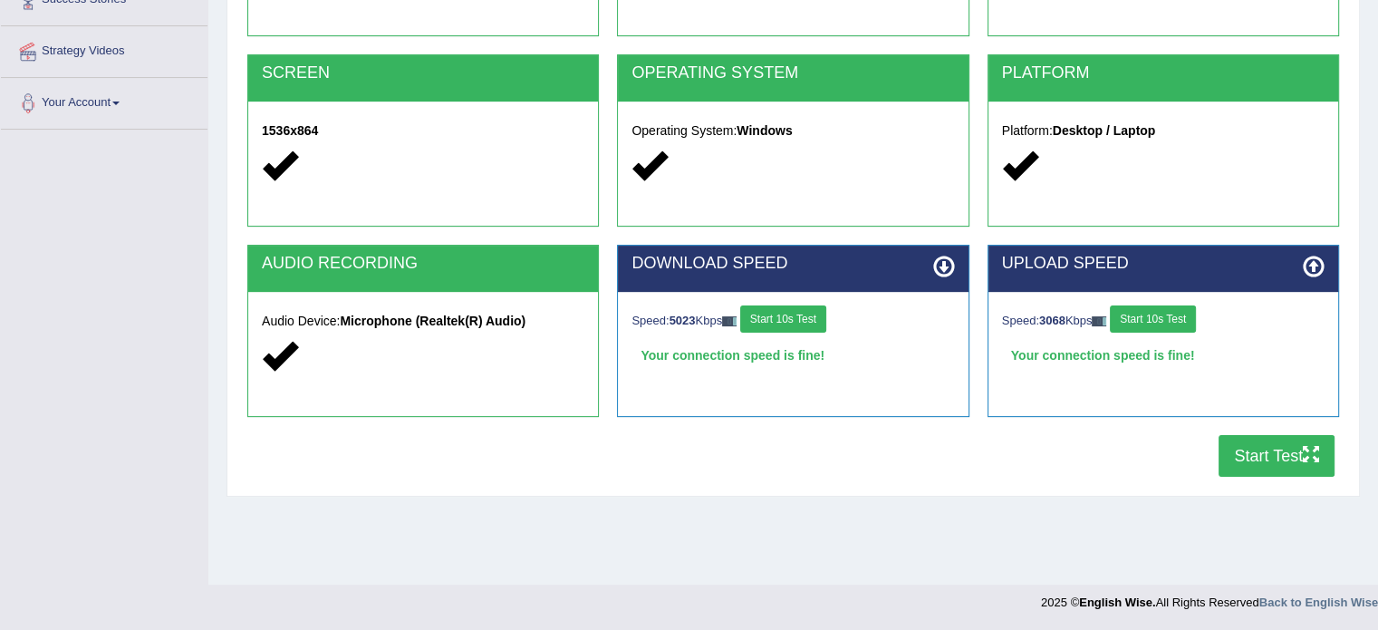
click at [1261, 456] on button "Start Test" at bounding box center [1277, 456] width 116 height 42
